Goal: Task Accomplishment & Management: Manage account settings

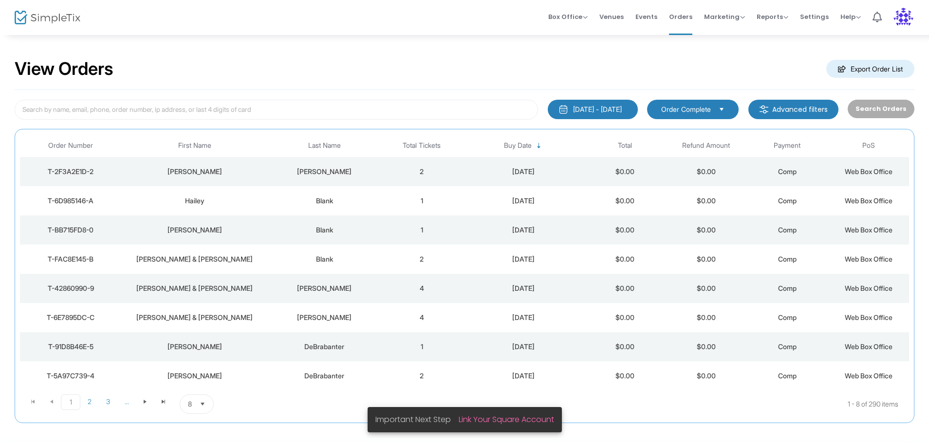
click at [298, 173] on div "Lieberman" at bounding box center [324, 172] width 109 height 10
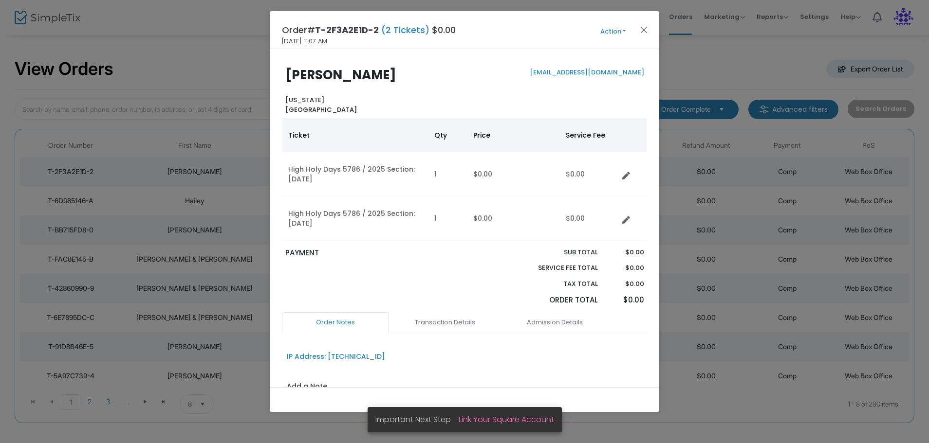
click at [622, 30] on button "Action" at bounding box center [613, 31] width 58 height 11
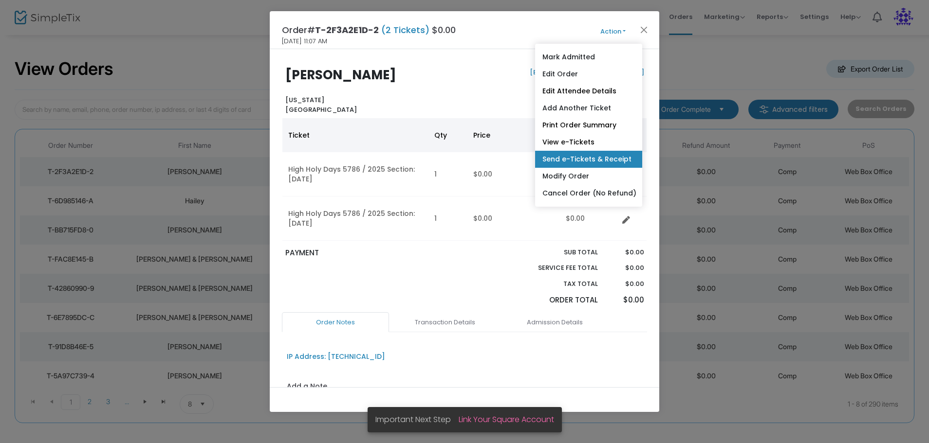
click at [579, 159] on link "Send e-Tickets & Receipt" at bounding box center [588, 159] width 107 height 17
type input "rrlieberman1@gmail.com"
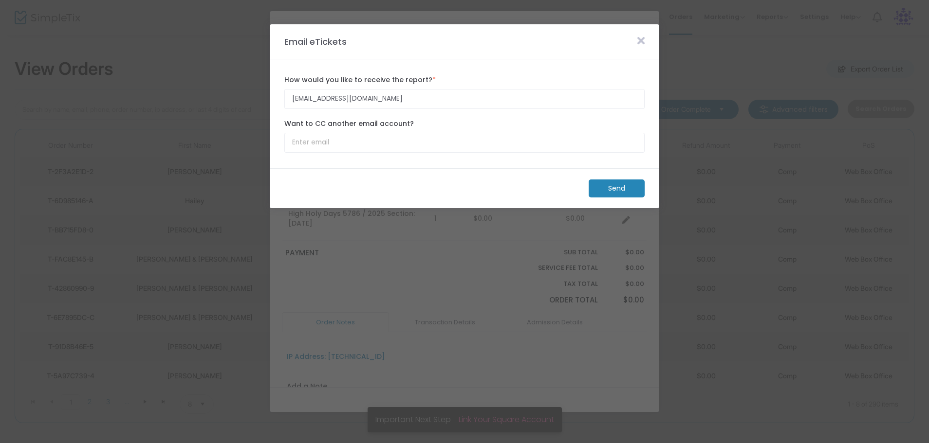
click at [599, 189] on m-button "Send" at bounding box center [617, 189] width 56 height 18
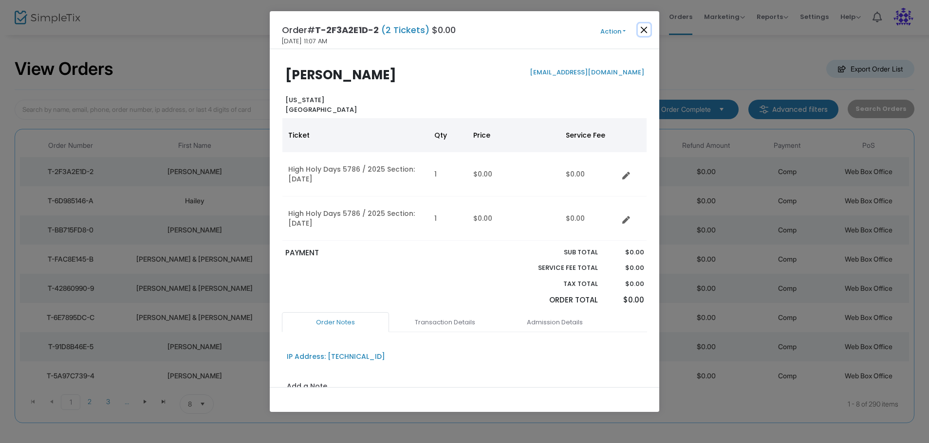
click at [642, 29] on button "Close" at bounding box center [644, 29] width 13 height 13
